Goal: Entertainment & Leisure: Consume media (video, audio)

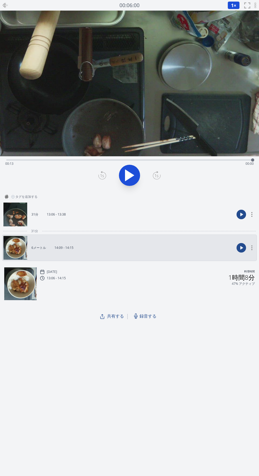
click at [67, 217] on link "31分 13:06 - 13:38" at bounding box center [118, 214] width 231 height 24
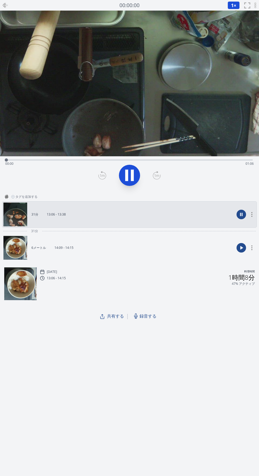
click at [57, 245] on link "6メートル 14:09 - 14:15" at bounding box center [118, 248] width 231 height 24
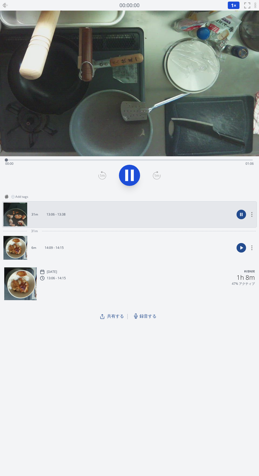
click at [9, 5] on div at bounding box center [5, 5] width 11 height 11
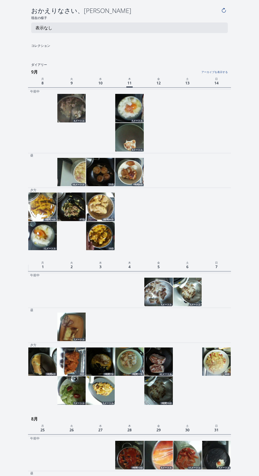
click at [209, 359] on img at bounding box center [216, 361] width 29 height 29
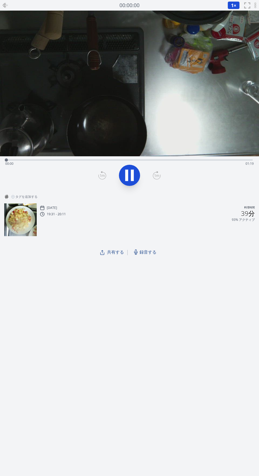
click at [34, 158] on div "経過時間: 00:00 残り時間: 01:19" at bounding box center [129, 159] width 246 height 6
click at [70, 162] on div "経過時間: 00:11 残り時間: 01:08" at bounding box center [129, 163] width 248 height 8
click at [91, 166] on div "経過時間: 00:23 残り時間: 00:56" at bounding box center [129, 163] width 248 height 8
click at [114, 158] on div "経過時間: 00:28 残り時間: 00:51" at bounding box center [129, 159] width 246 height 6
click at [142, 164] on div "経過時間: 00:38 残り時間: 00:41" at bounding box center [129, 163] width 248 height 8
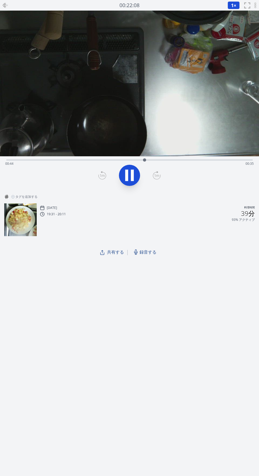
click at [161, 159] on div "経過時間: 00:44 残り時間: 00:35" at bounding box center [129, 159] width 246 height 6
click at [176, 160] on div "経過時間: 00:50 残り時間: 00:29" at bounding box center [129, 163] width 248 height 8
click at [127, 174] on icon at bounding box center [126, 175] width 3 height 11
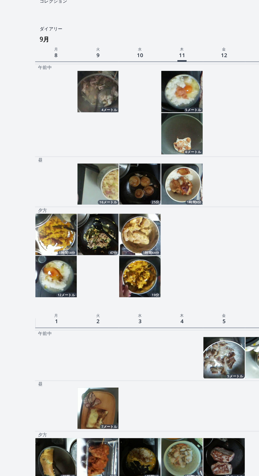
scroll to position [44, 0]
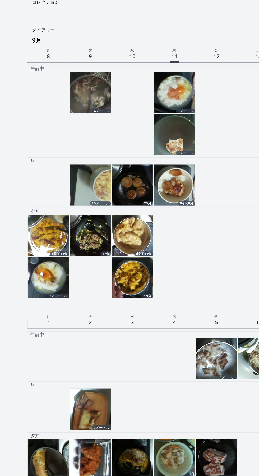
click at [69, 128] on img at bounding box center [71, 128] width 29 height 29
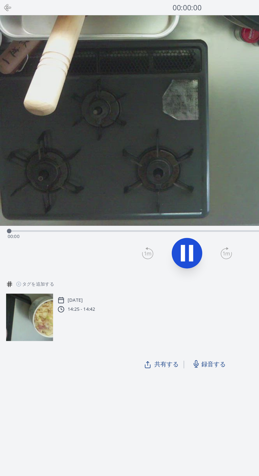
scroll to position [44, 0]
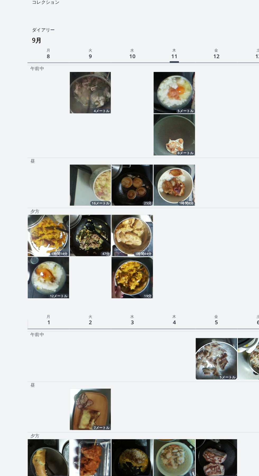
click at [67, 133] on img at bounding box center [71, 128] width 29 height 29
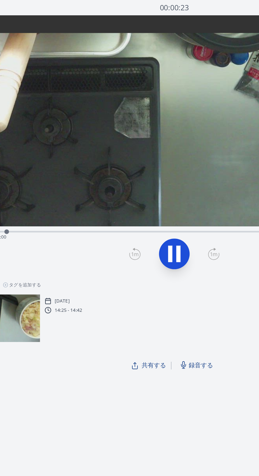
click at [126, 173] on icon at bounding box center [126, 175] width 3 height 11
click at [62, 160] on div "経過時間: 00:01 残り時間: 00:29" at bounding box center [129, 163] width 248 height 8
click at [126, 177] on icon at bounding box center [129, 175] width 9 height 11
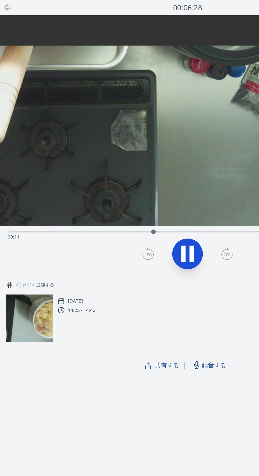
click at [62, 123] on video at bounding box center [93, 104] width 259 height 146
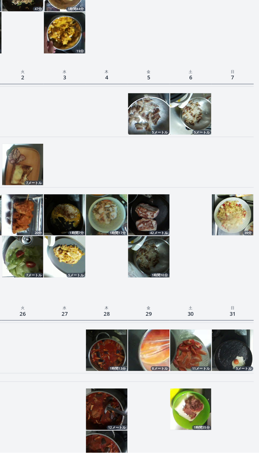
scroll to position [149, 0]
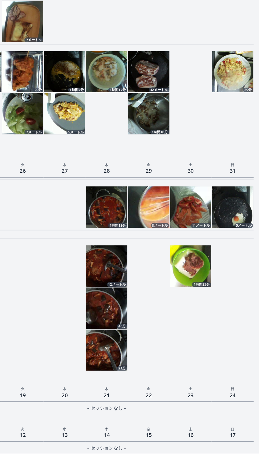
click at [186, 309] on img at bounding box center [187, 306] width 29 height 29
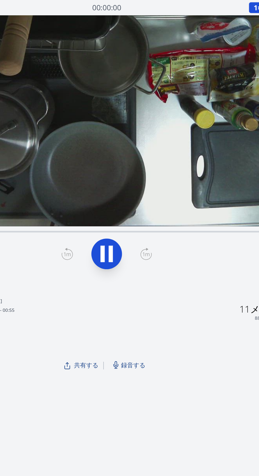
click at [86, 163] on div "経過時間: 00:00 残り時間: 00:26" at bounding box center [129, 163] width 248 height 8
click at [123, 174] on icon at bounding box center [129, 175] width 15 height 15
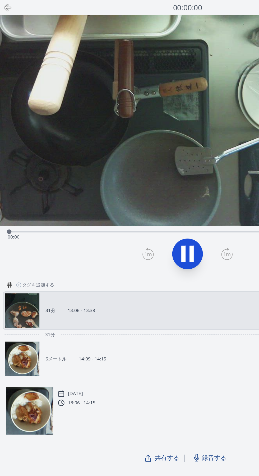
click at [5, 5] on icon at bounding box center [5, 5] width 4 height 0
click at [4, 6] on icon at bounding box center [4, 5] width 2 height 4
click at [4, 5] on icon at bounding box center [5, 5] width 4 height 0
click at [5, 5] on icon at bounding box center [5, 5] width 4 height 0
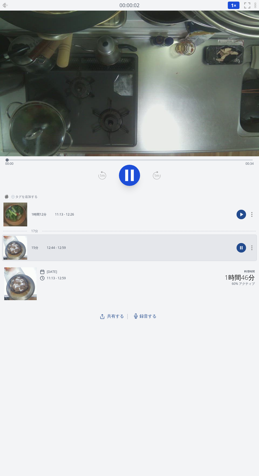
click at [63, 281] on div "2025/6/29(日) 料理時間 11:13 - 12:59 1時間46分 60% アクティブ" at bounding box center [147, 276] width 215 height 17
click at [45, 161] on div "経過時間: 00:00 残り時間: 00:34" at bounding box center [129, 163] width 248 height 8
click at [65, 165] on div "経過時間: 00:05 残り時間: 00:29" at bounding box center [129, 163] width 248 height 8
click at [75, 271] on div "2025/6/29(日) 料理時間" at bounding box center [147, 271] width 215 height 5
